Goal: Transaction & Acquisition: Purchase product/service

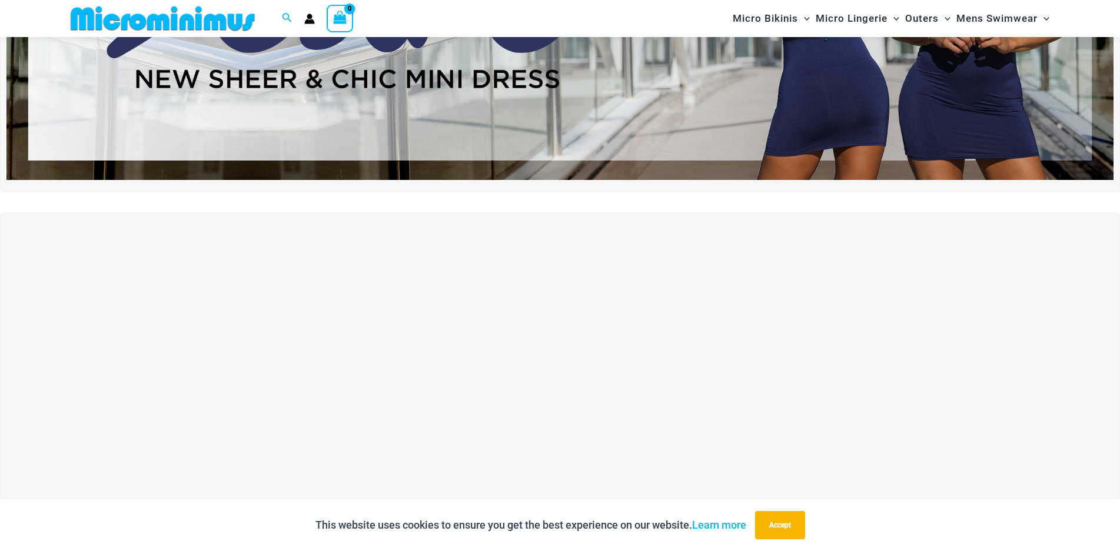
scroll to position [343, 0]
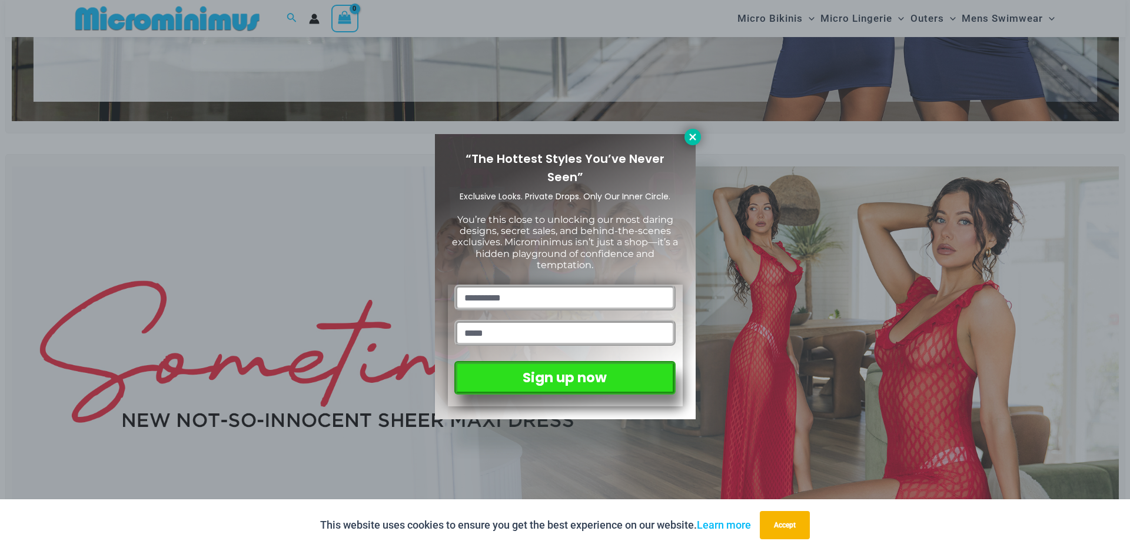
click at [692, 137] on icon at bounding box center [692, 137] width 6 height 6
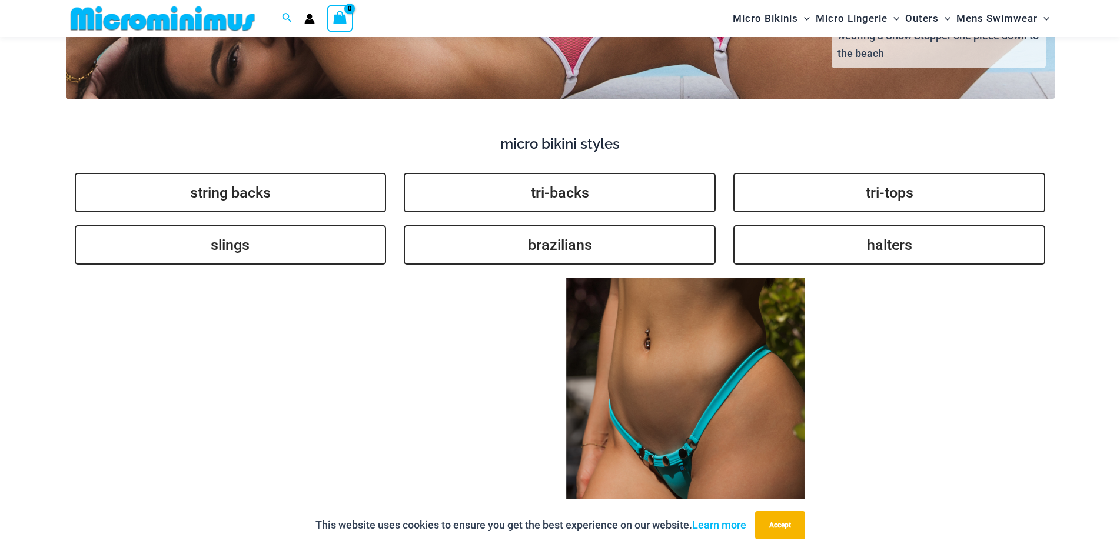
scroll to position [2932, 0]
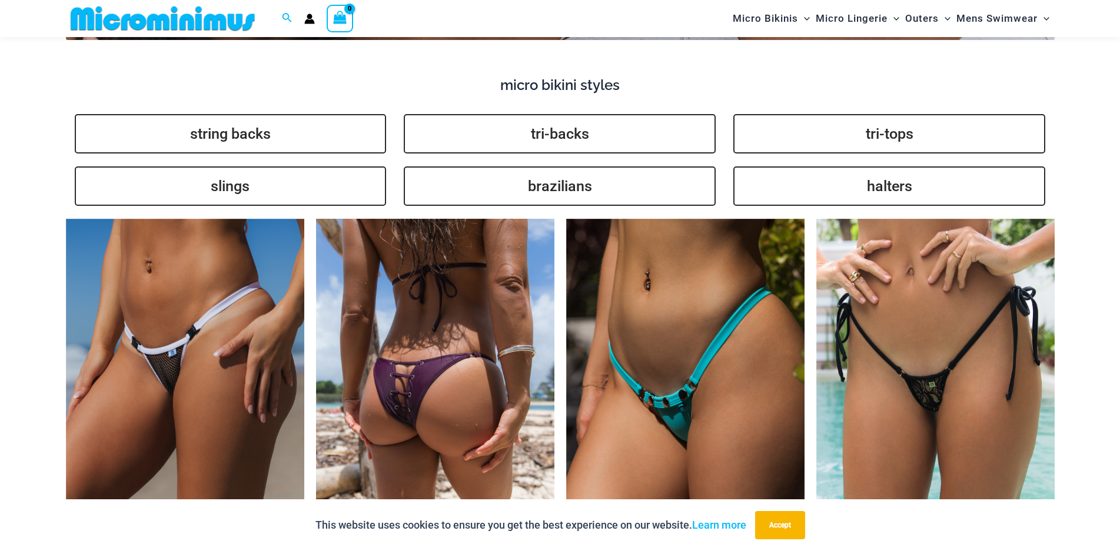
click at [398, 383] on img at bounding box center [435, 398] width 238 height 358
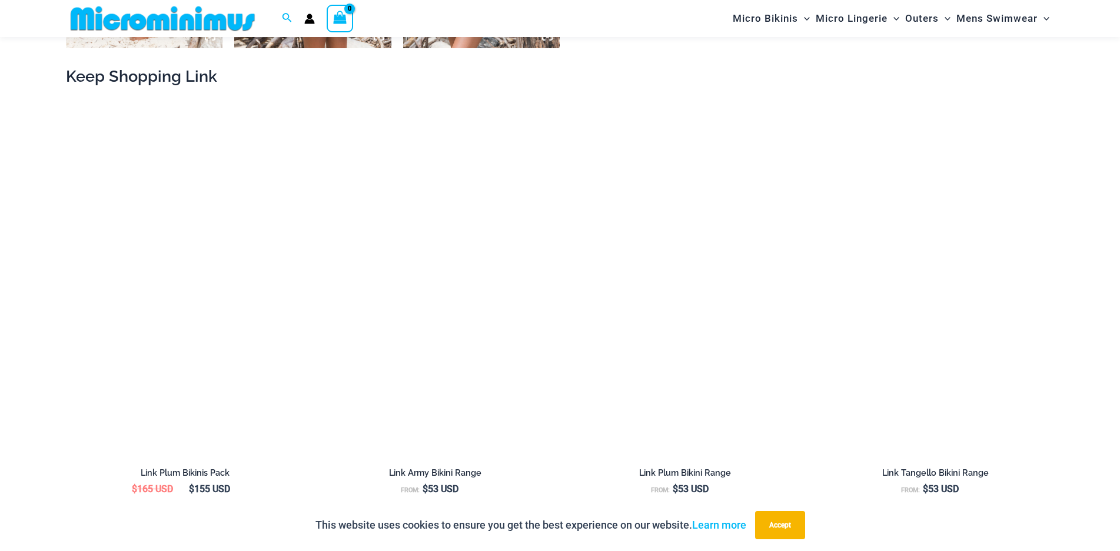
scroll to position [1354, 0]
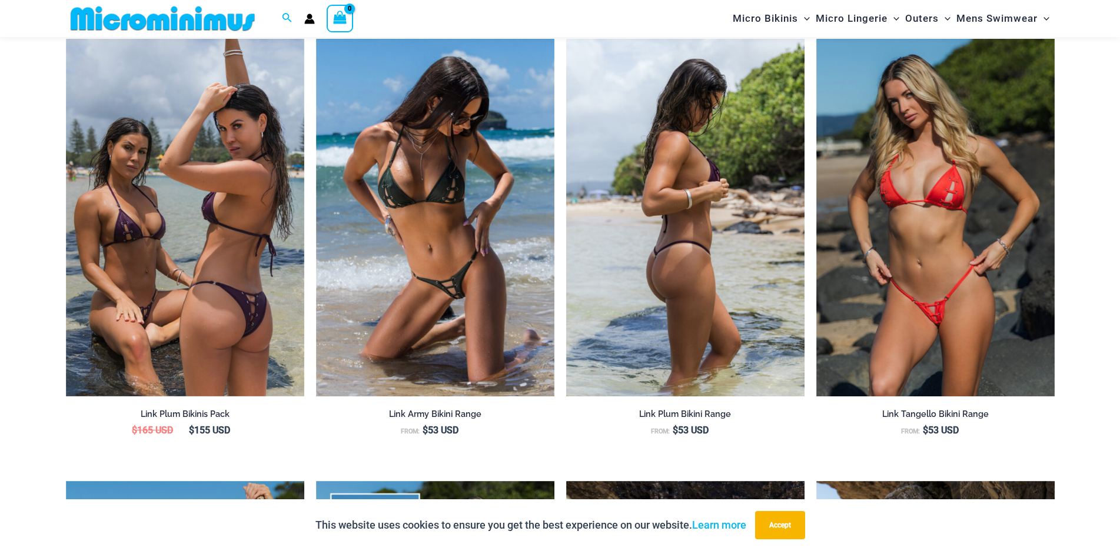
click at [690, 331] on img at bounding box center [685, 218] width 238 height 358
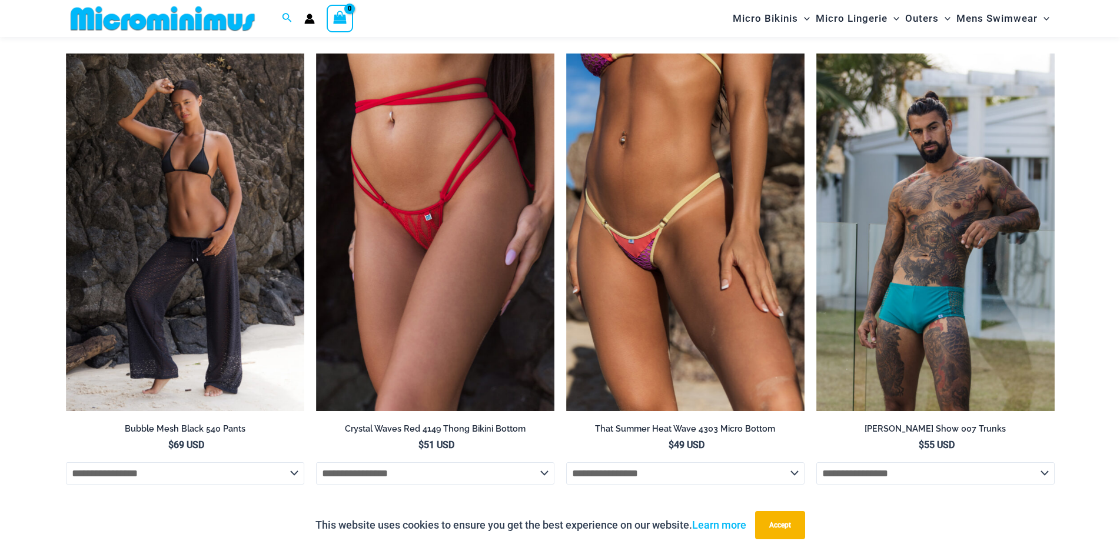
scroll to position [4288, 0]
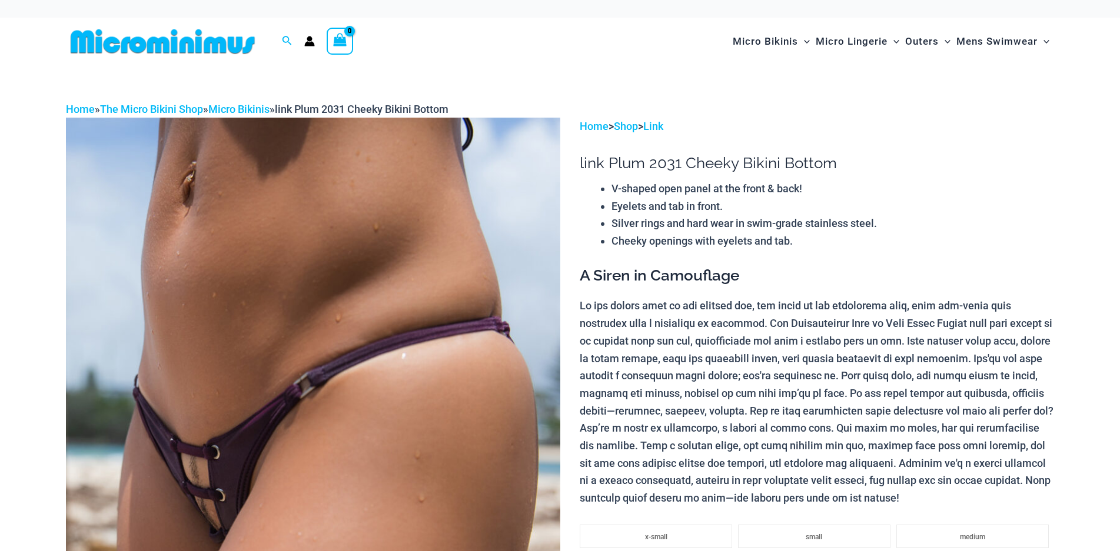
scroll to position [1354, 0]
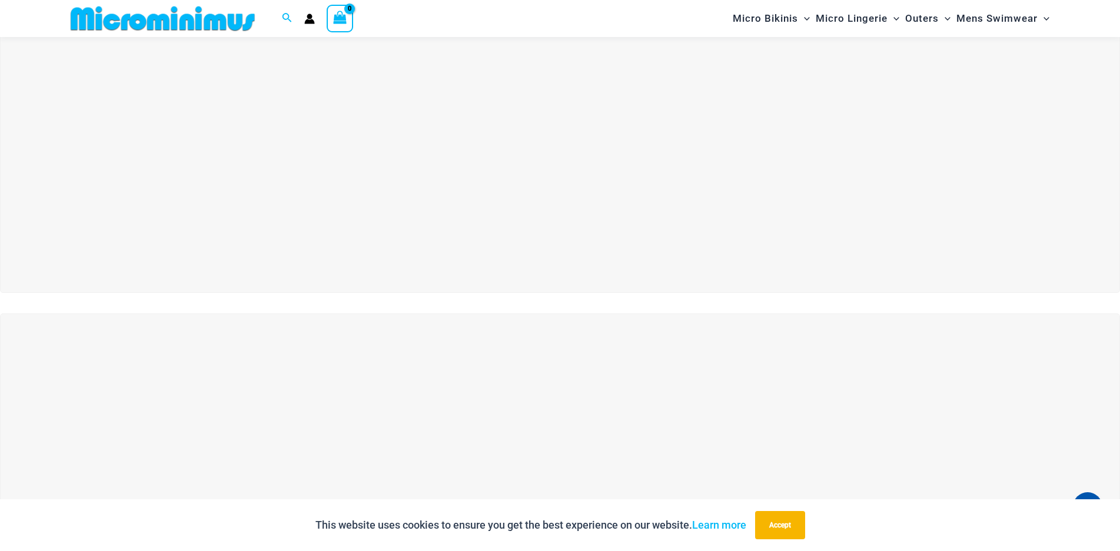
scroll to position [360, 0]
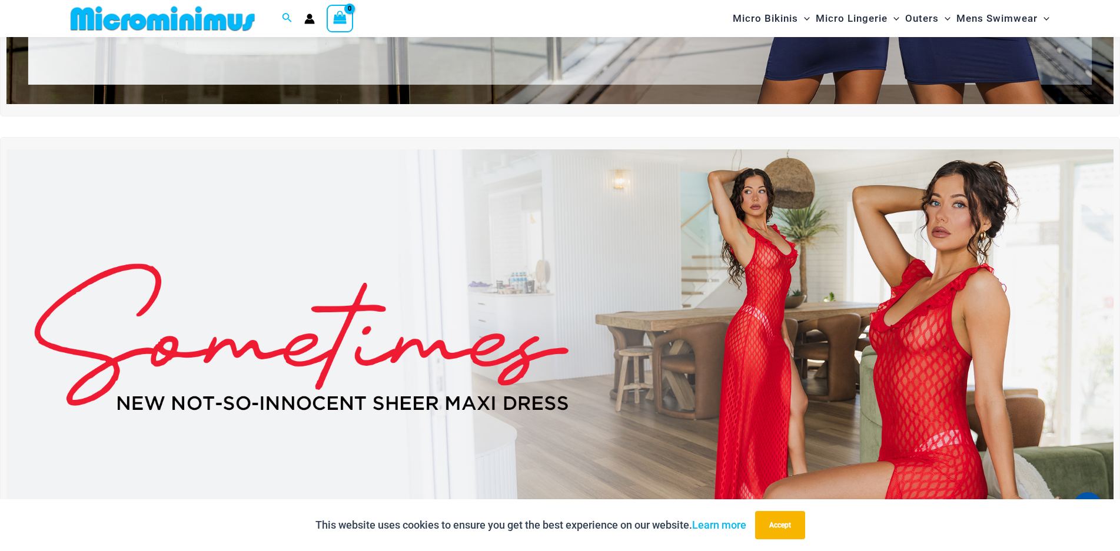
click at [834, 330] on img at bounding box center [559, 337] width 1107 height 376
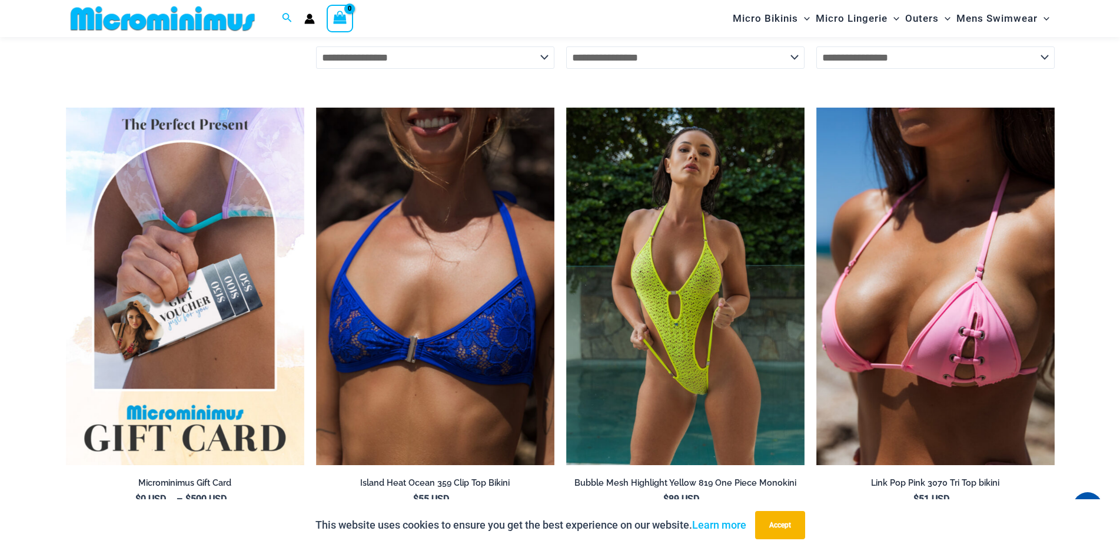
scroll to position [3590, 0]
